Goal: Book appointment/travel/reservation

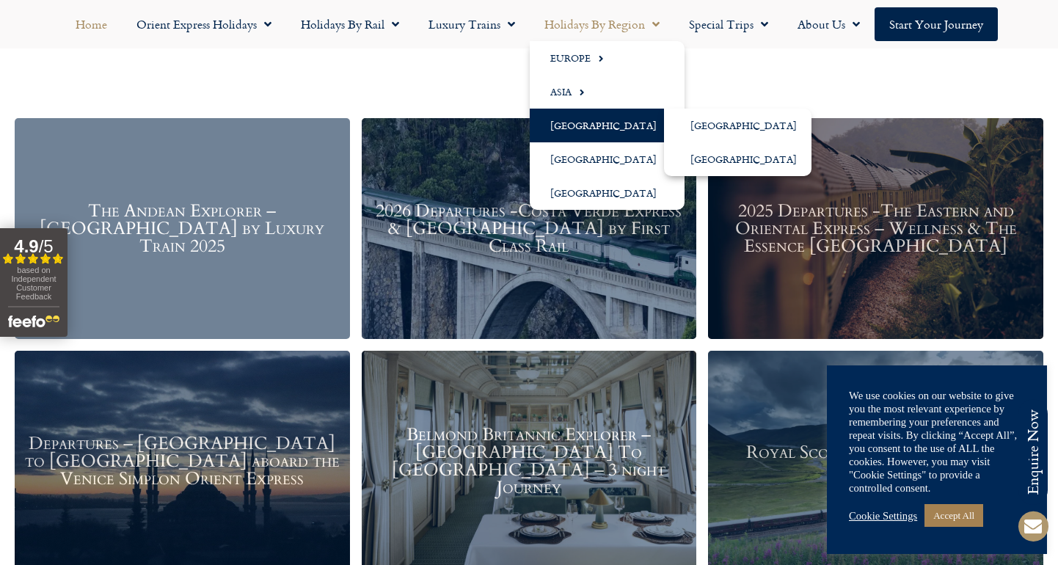
scroll to position [1749, 0]
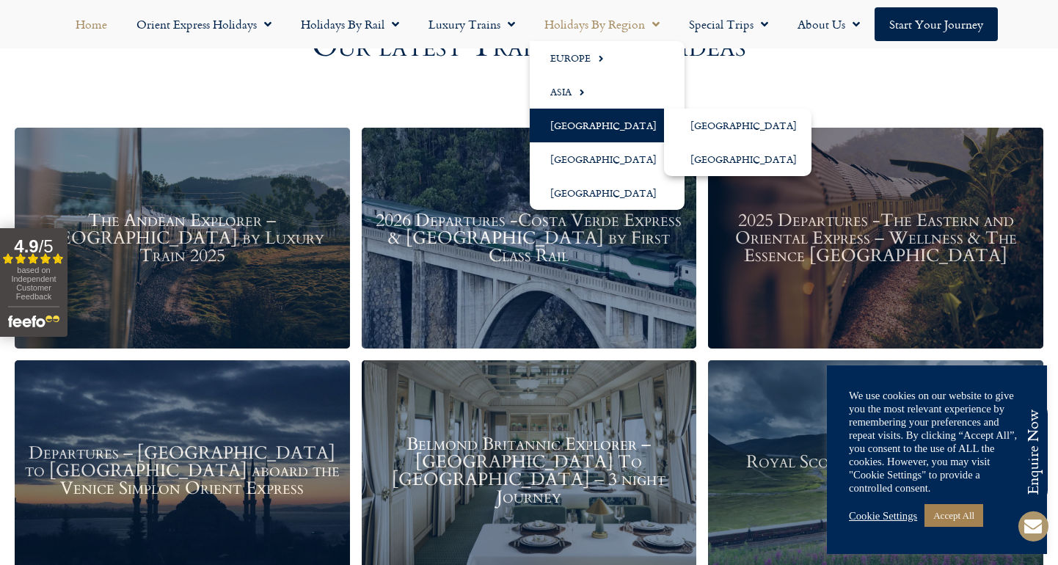
click at [470, 257] on h3 "2026 Departures -Costa Verde Express & [GEOGRAPHIC_DATA] by First Class Rail" at bounding box center [529, 237] width 321 height 53
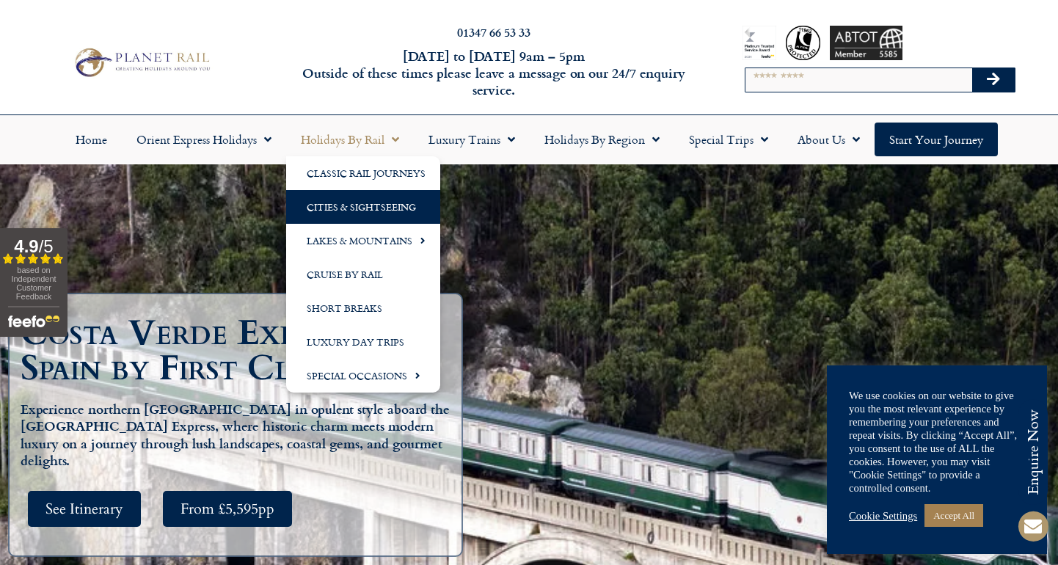
click at [339, 215] on link "Cities & Sightseeing" at bounding box center [363, 207] width 154 height 34
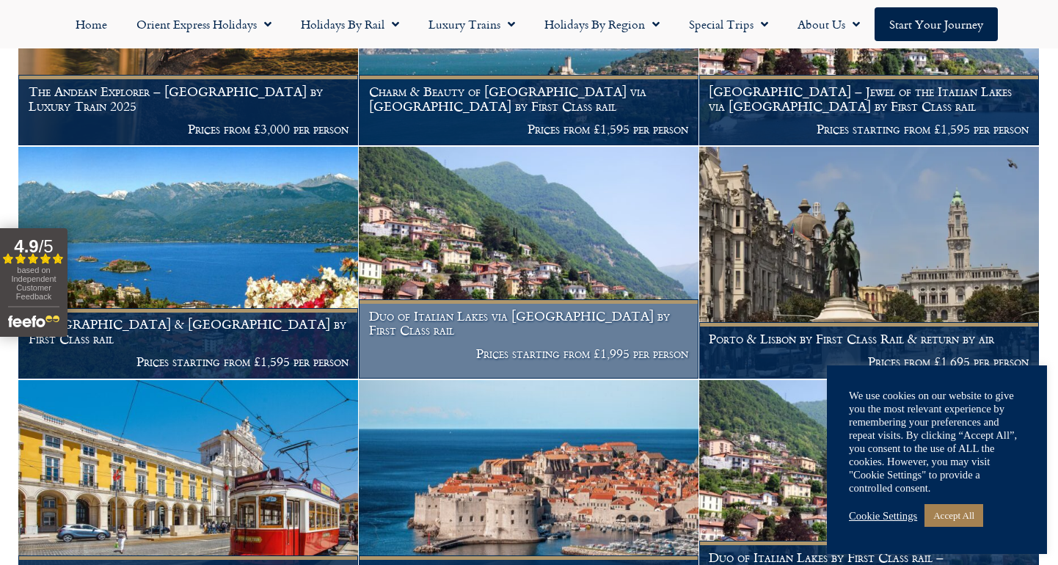
scroll to position [582, 0]
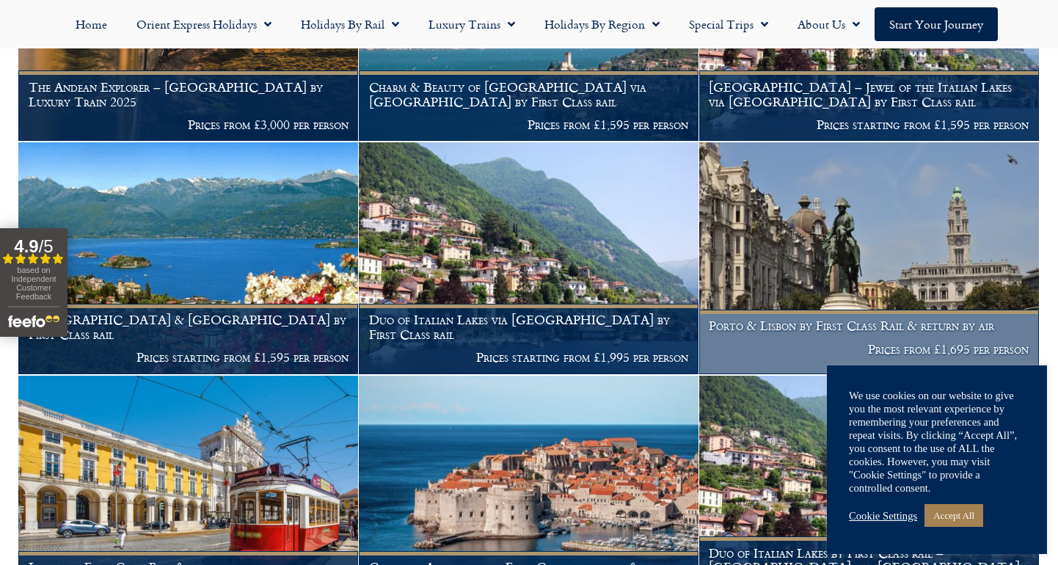
click at [835, 219] on img at bounding box center [869, 257] width 340 height 231
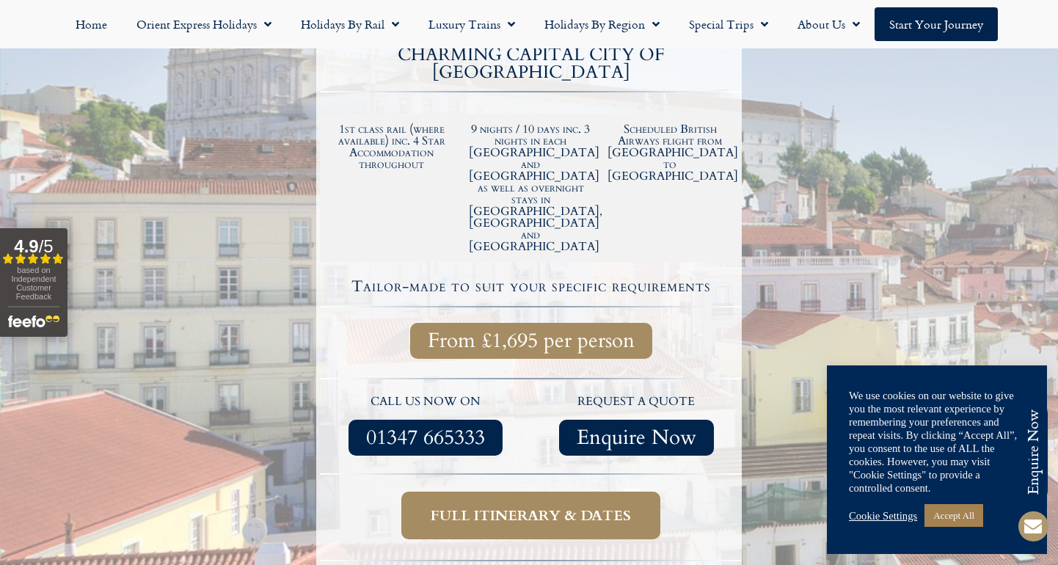
scroll to position [387, 0]
